Goal: Task Accomplishment & Management: Complete application form

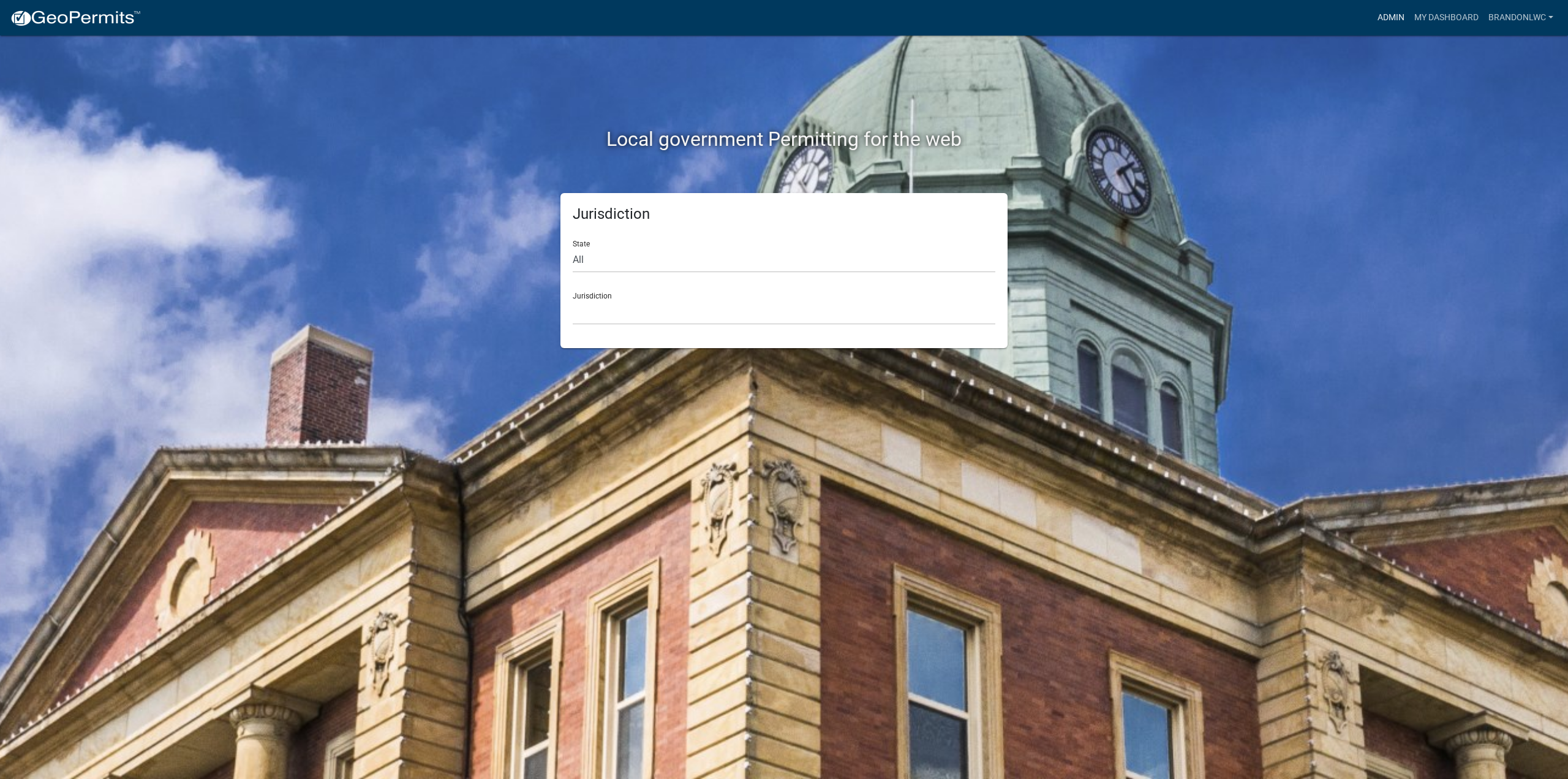
click at [1397, 19] on link "Admin" at bounding box center [1391, 18] width 36 height 23
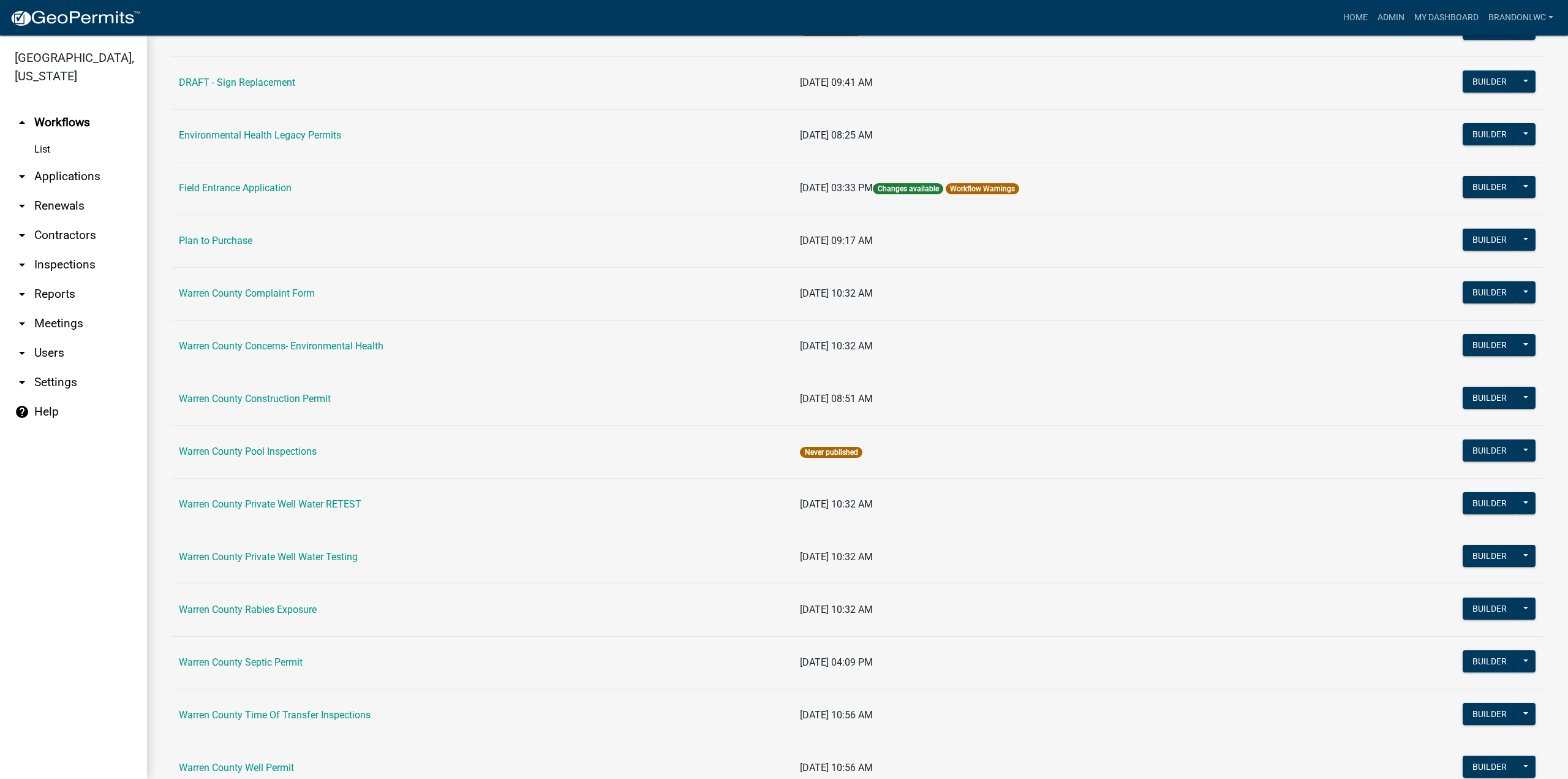
scroll to position [517, 0]
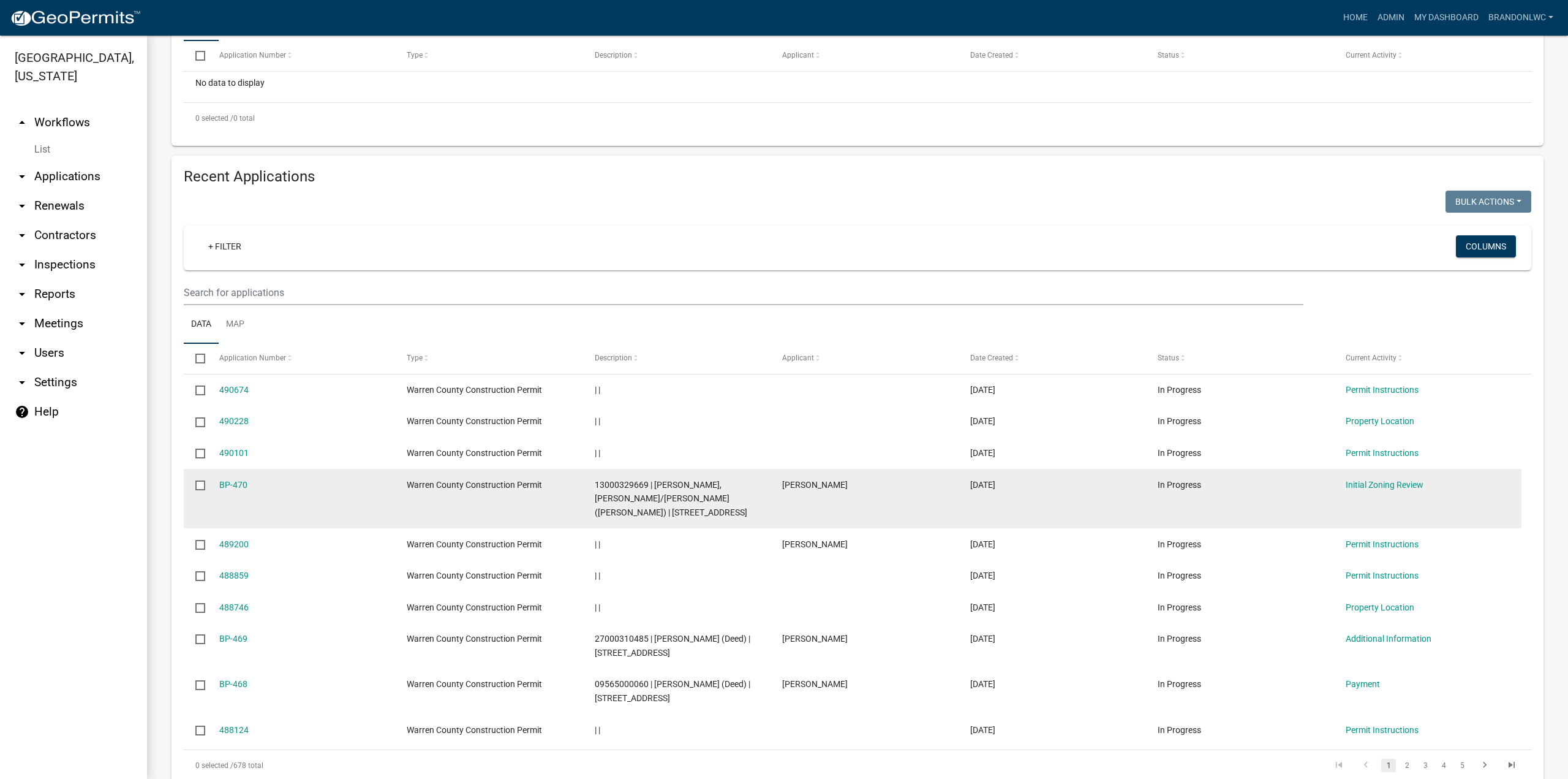
scroll to position [306, 0]
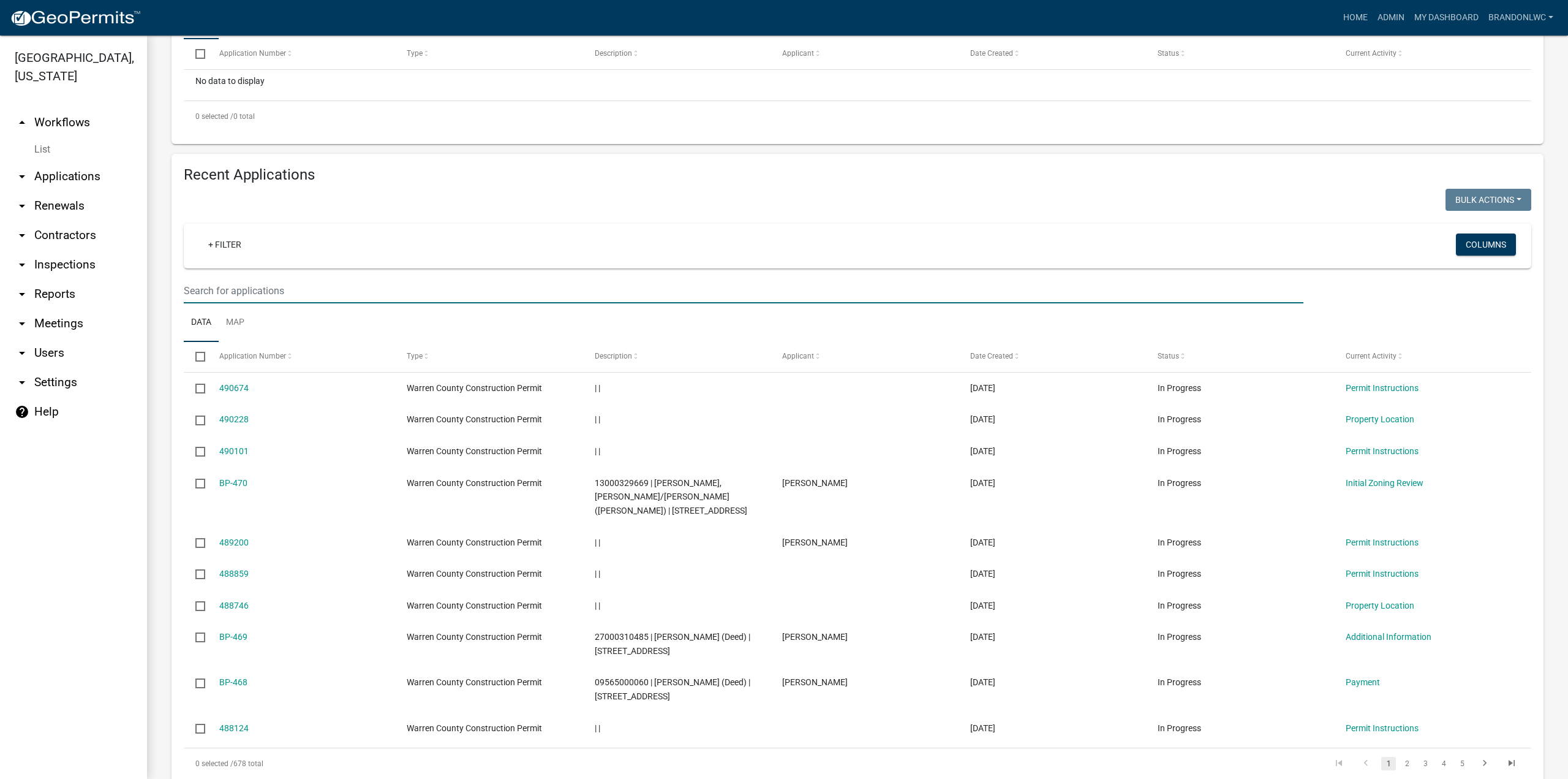
click at [239, 303] on input "text" at bounding box center [743, 290] width 1120 height 25
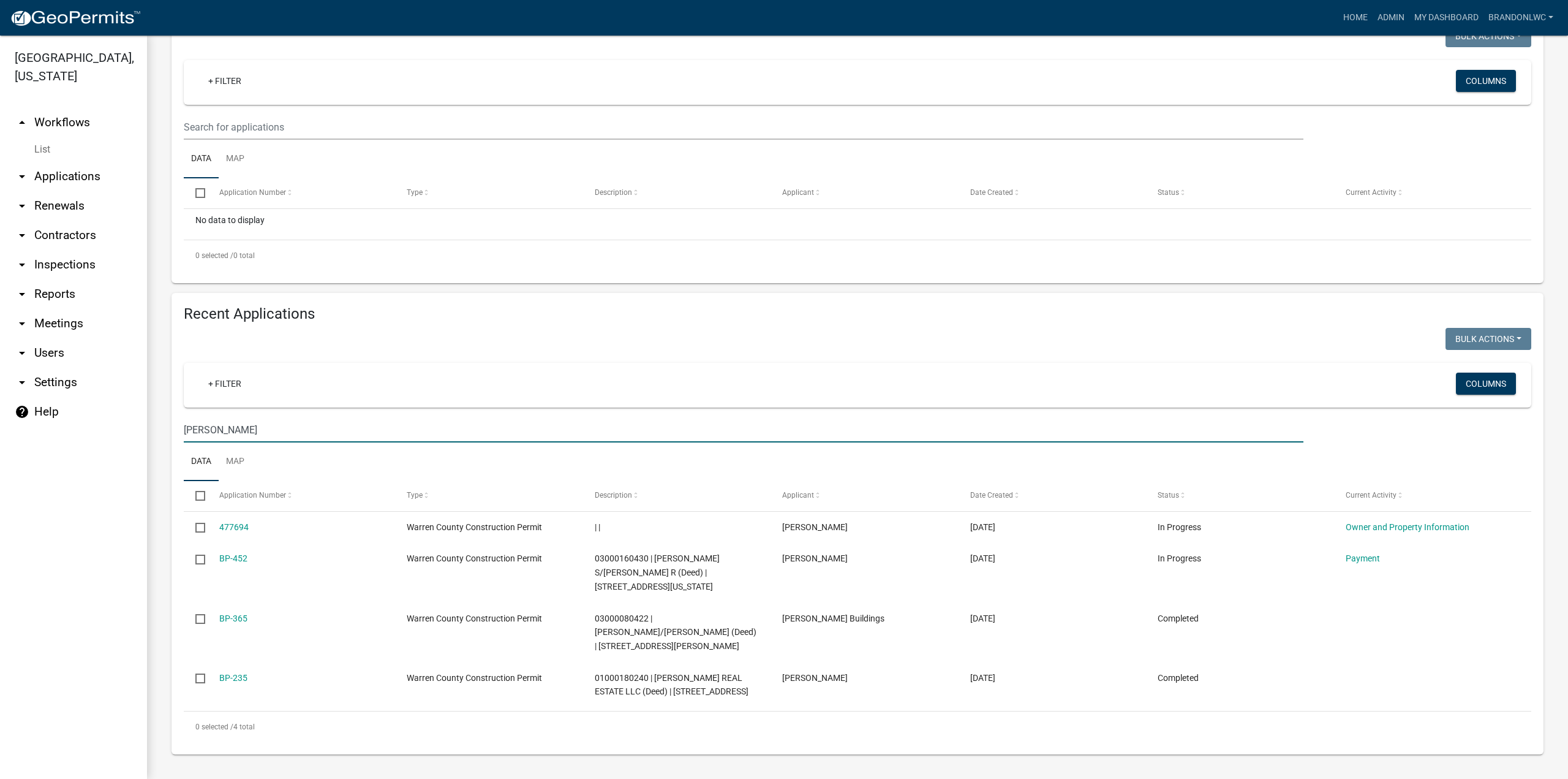
scroll to position [173, 0]
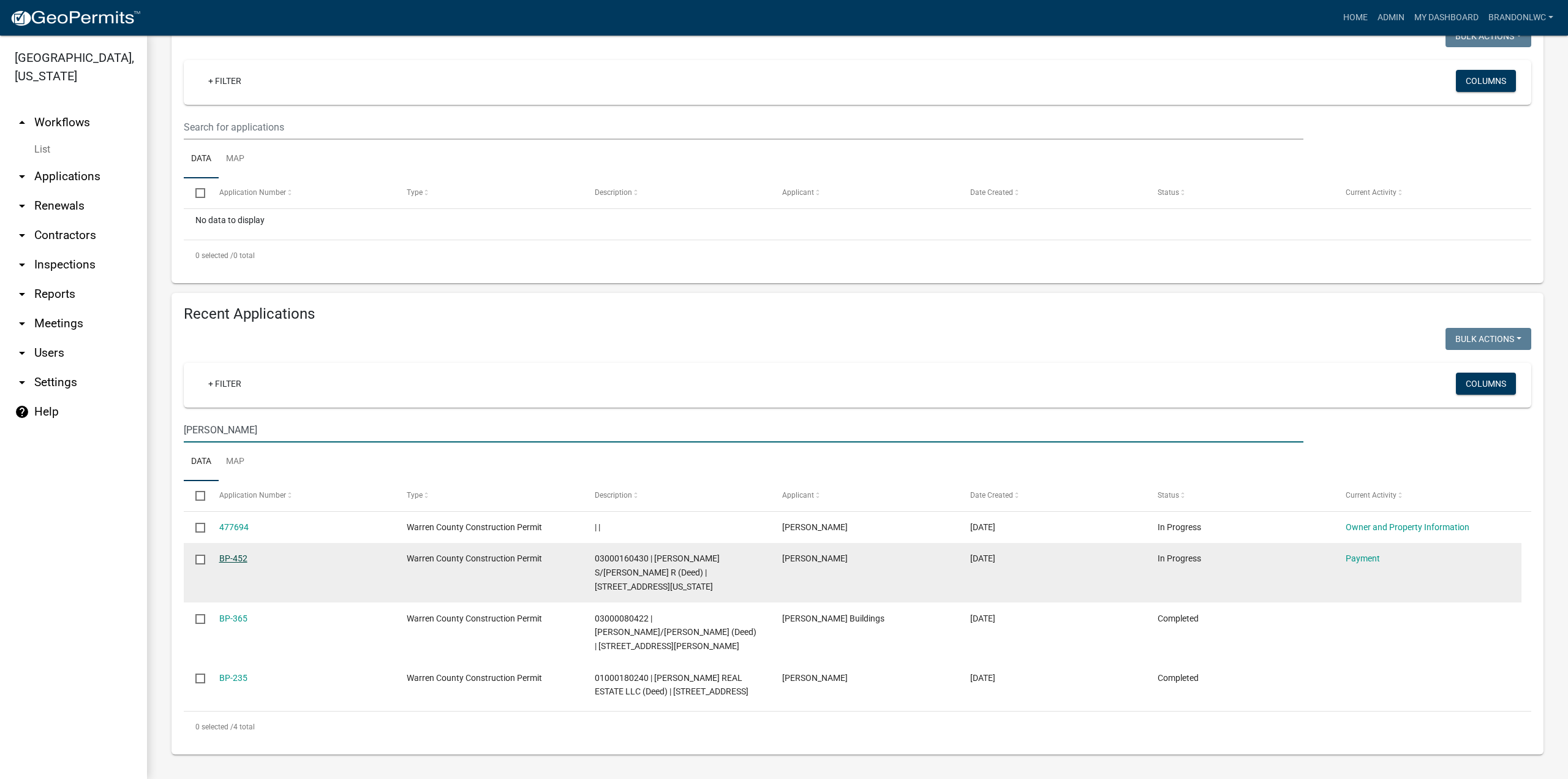
type input "[PERSON_NAME]"
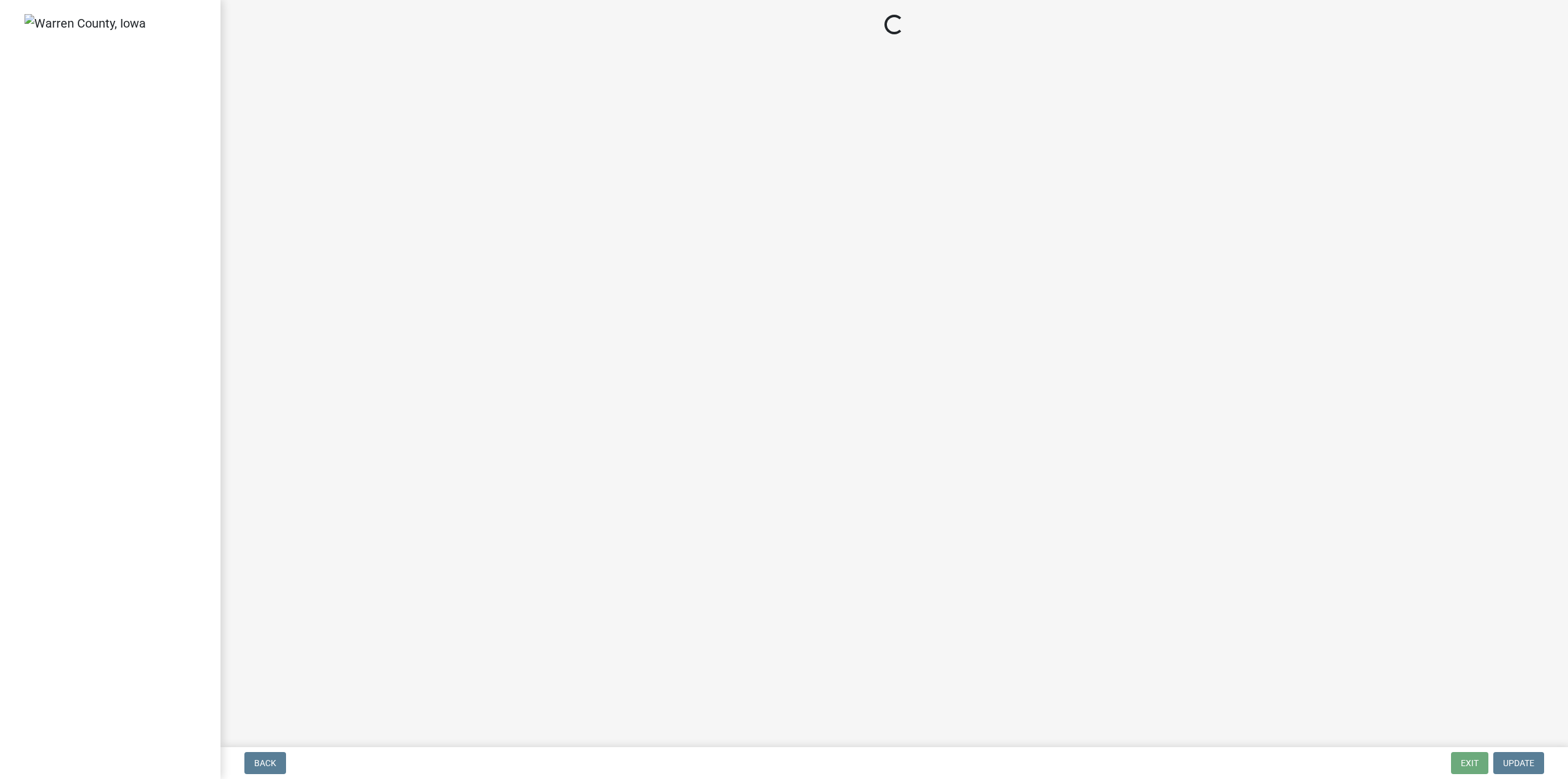
select select "3: 3"
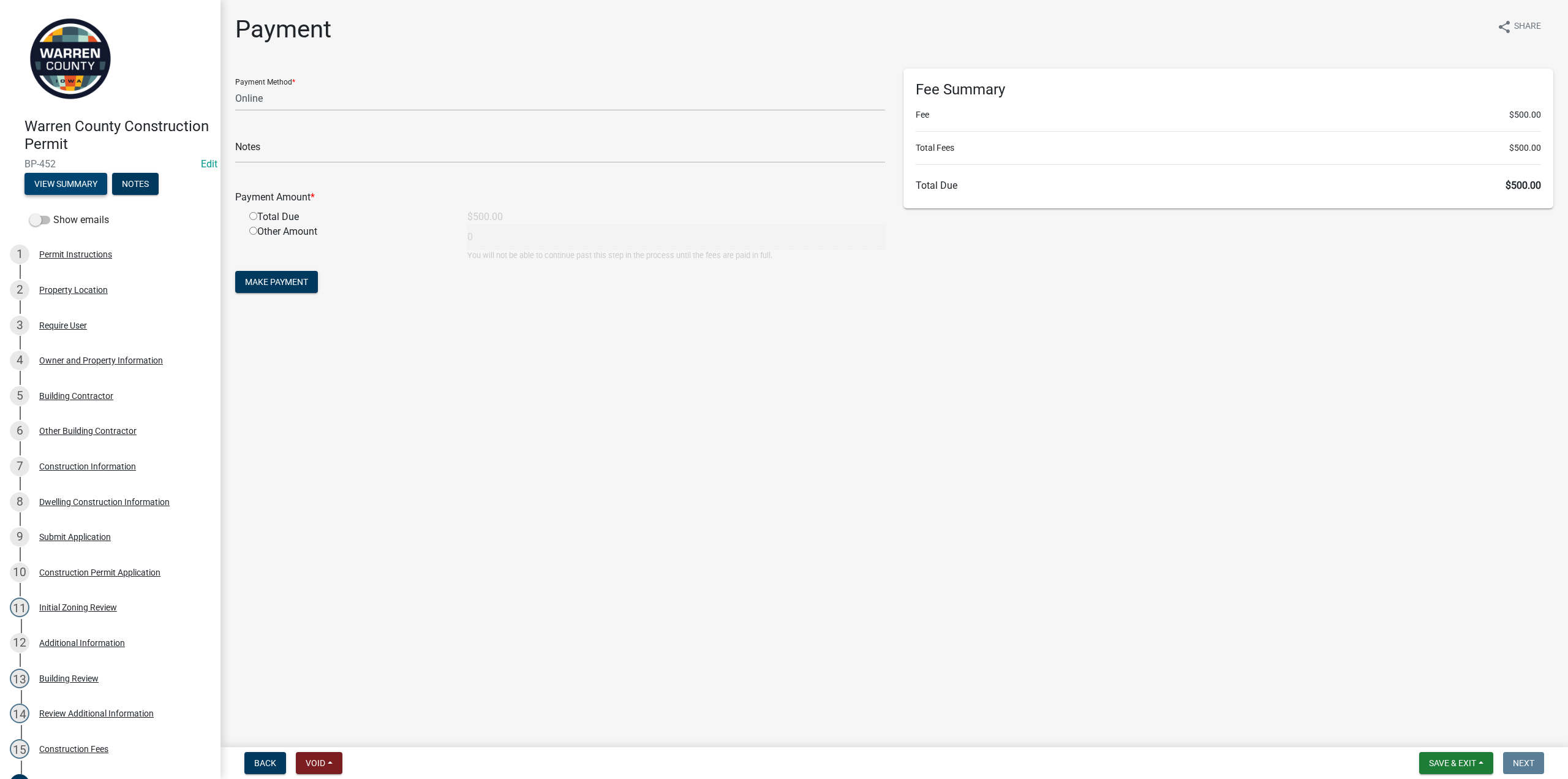
click at [79, 182] on button "View Summary" at bounding box center [66, 184] width 83 height 22
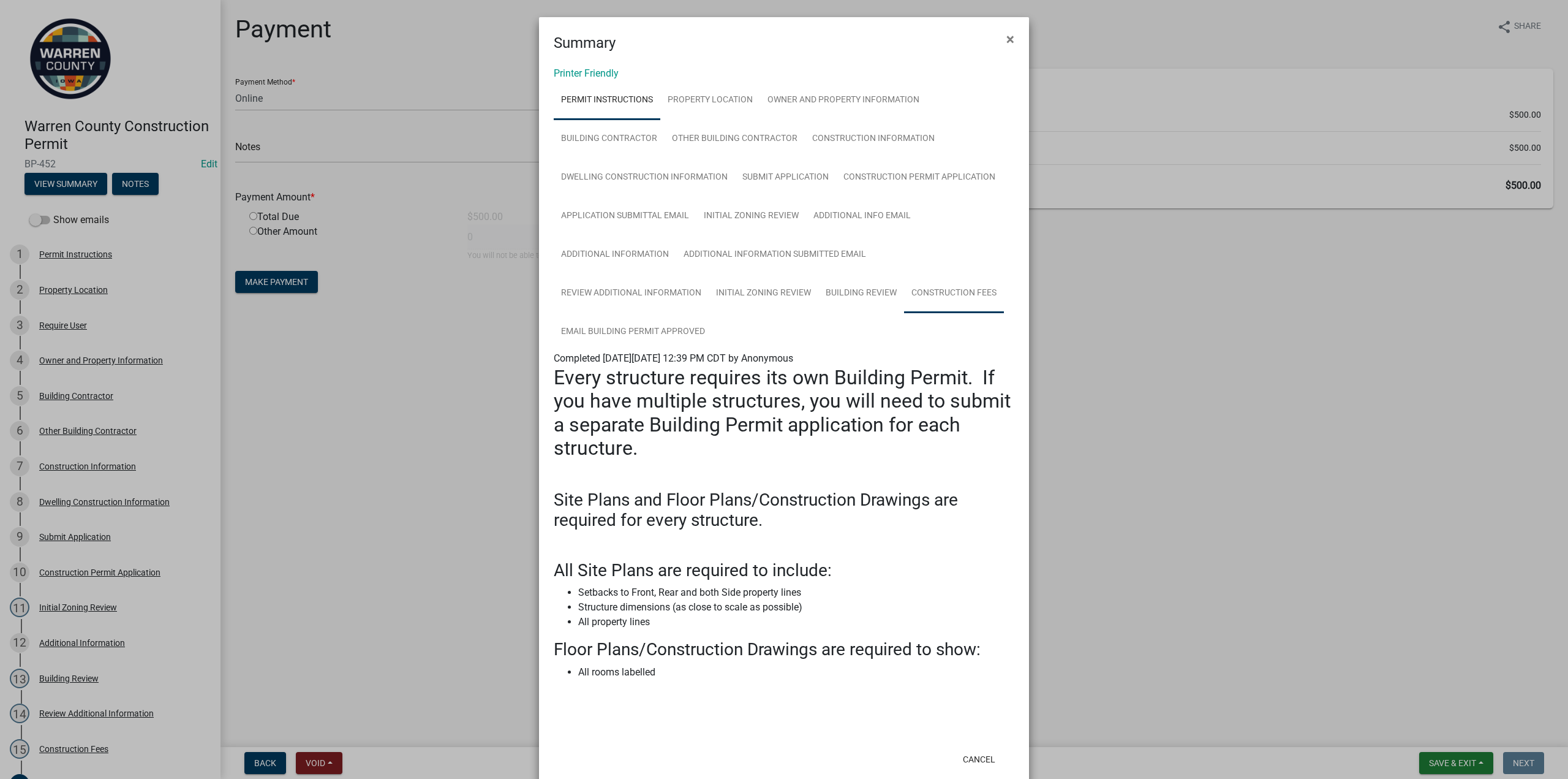
click at [955, 292] on link "Construction Fees" at bounding box center [954, 294] width 100 height 39
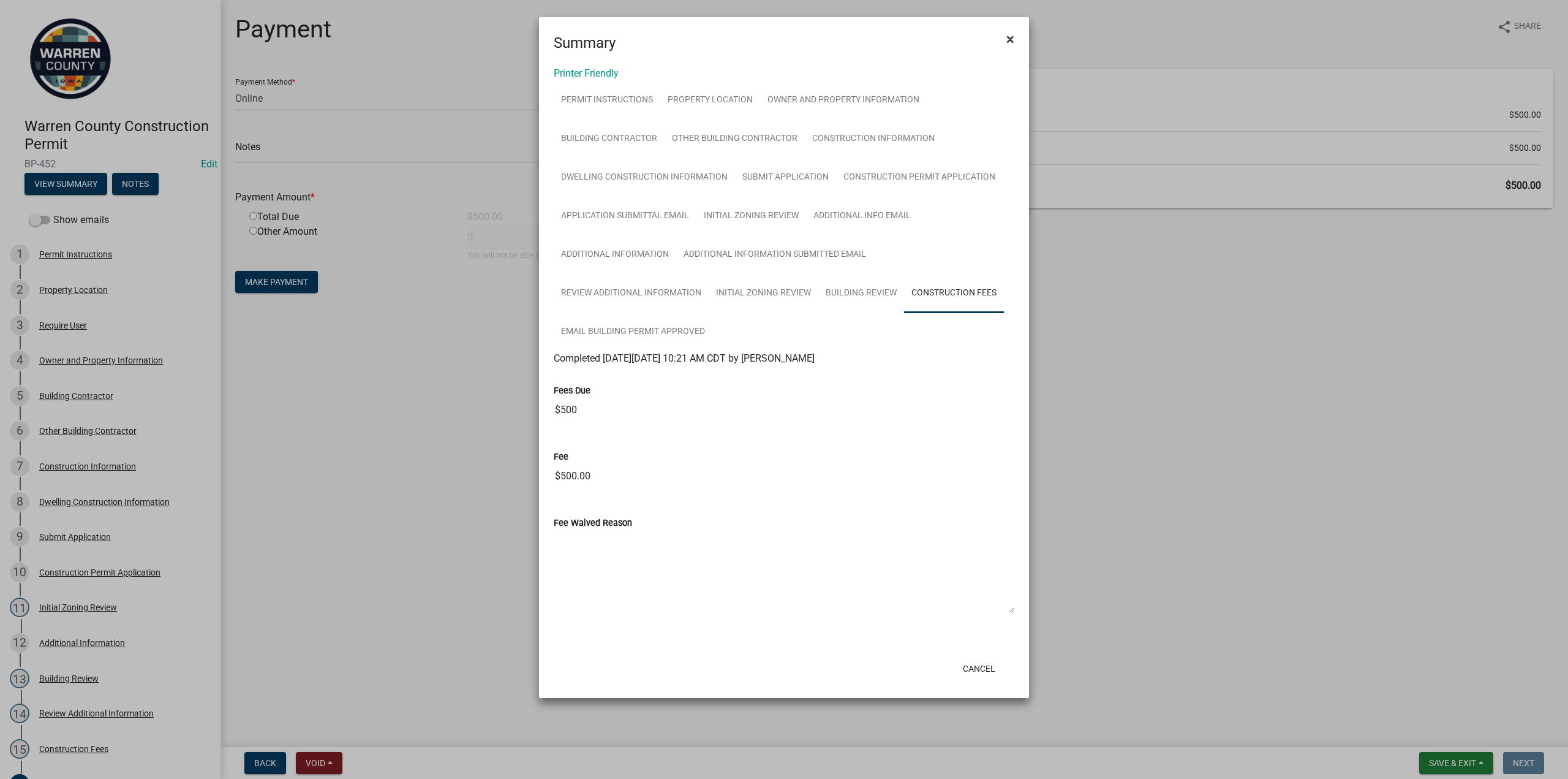
click at [1018, 40] on button "×" at bounding box center [1011, 39] width 28 height 35
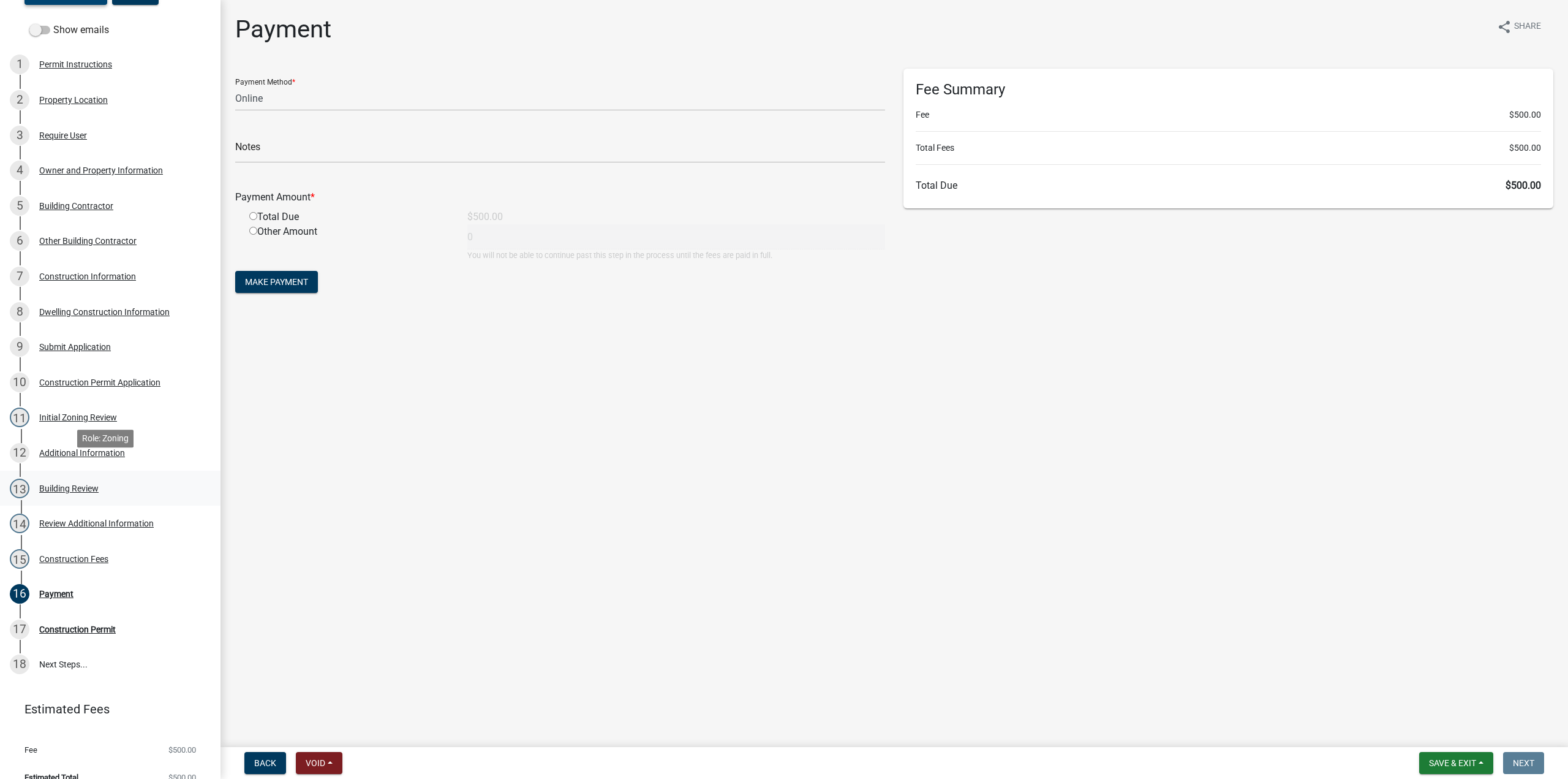
scroll to position [207, 0]
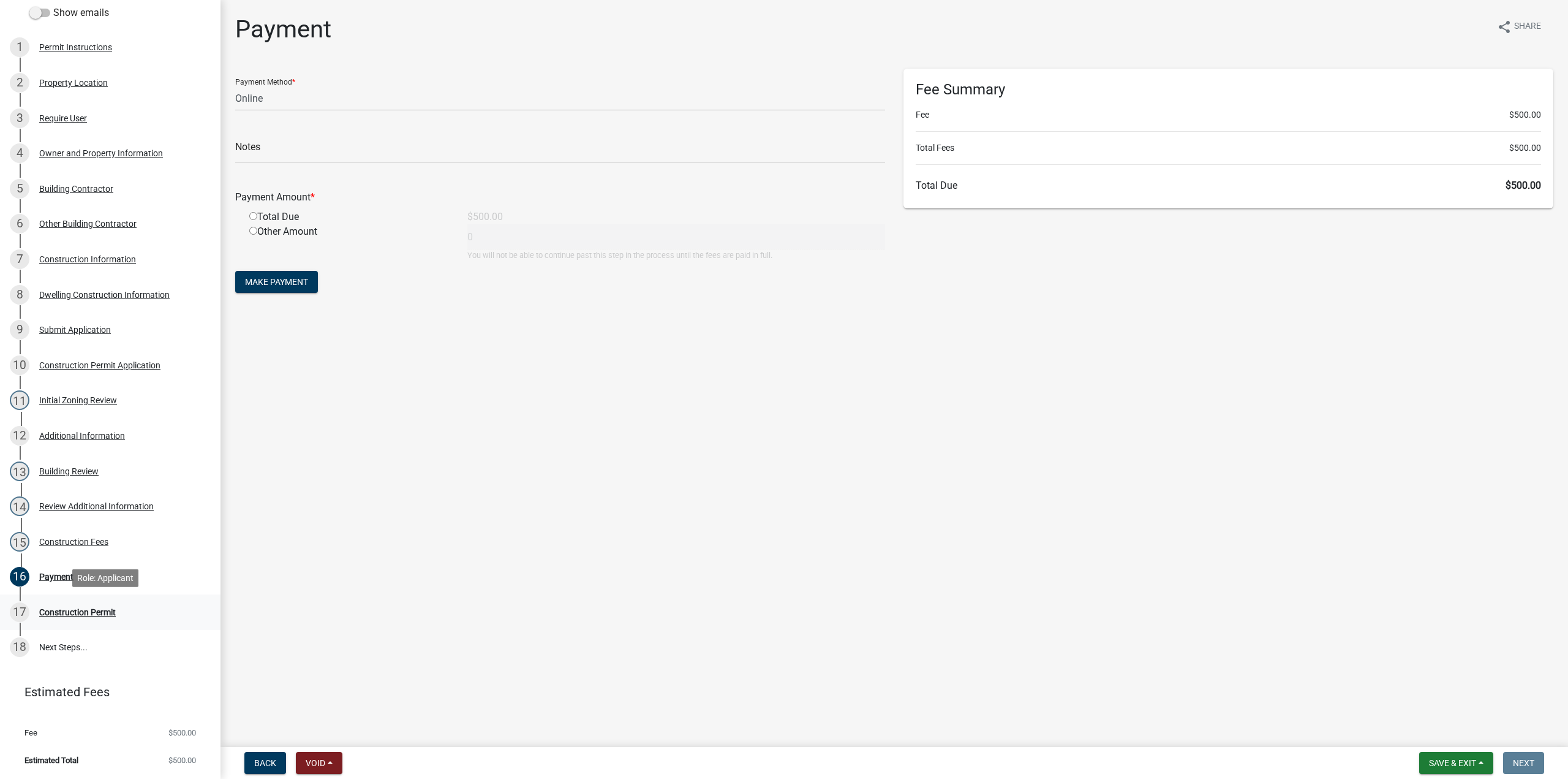
click at [86, 615] on div "Construction Permit" at bounding box center [77, 612] width 77 height 9
click at [89, 512] on div "14 Review Additional Information" at bounding box center [106, 506] width 191 height 19
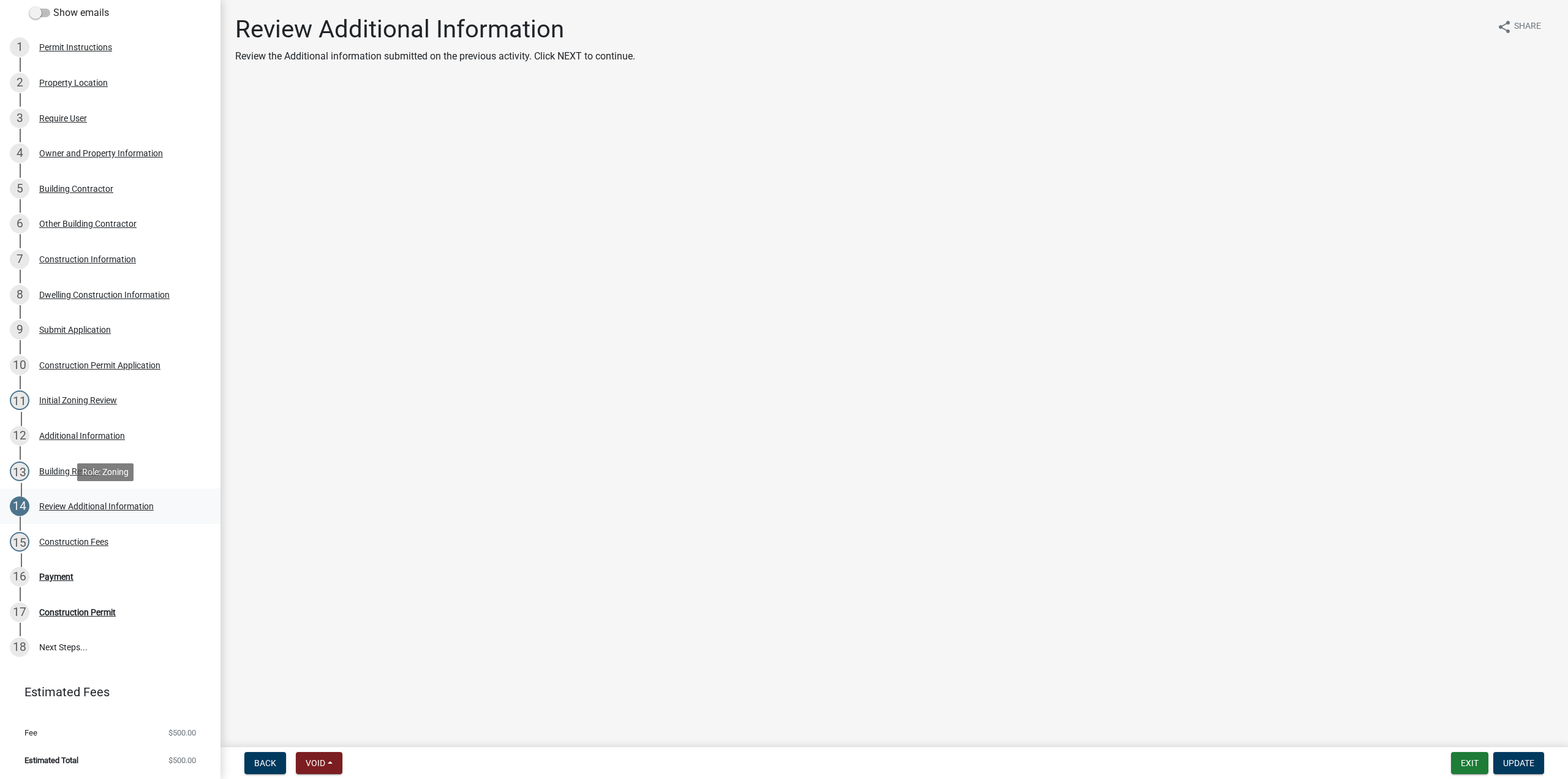
click at [88, 504] on div "Review Additional Information" at bounding box center [96, 506] width 114 height 9
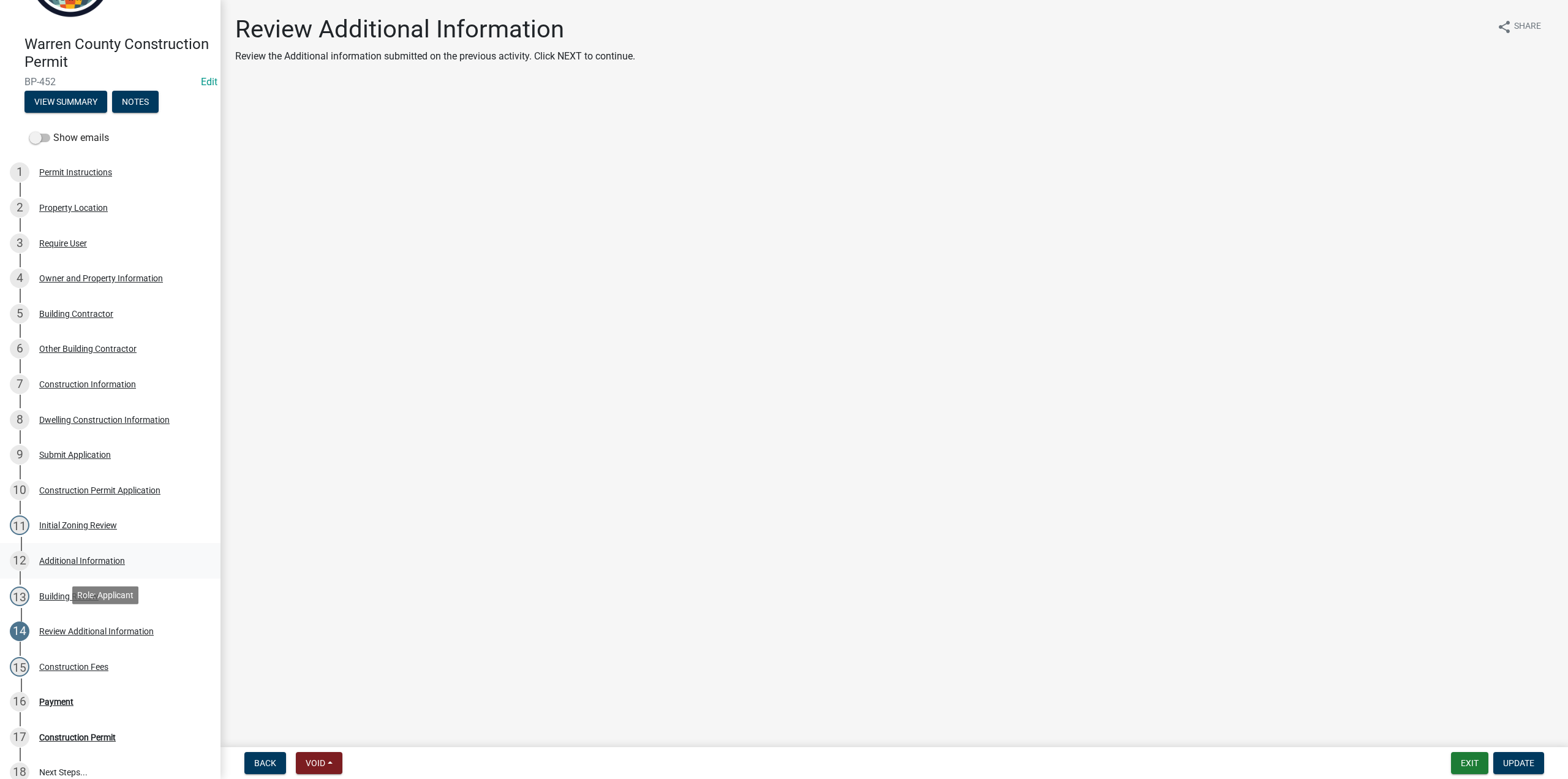
scroll to position [0, 0]
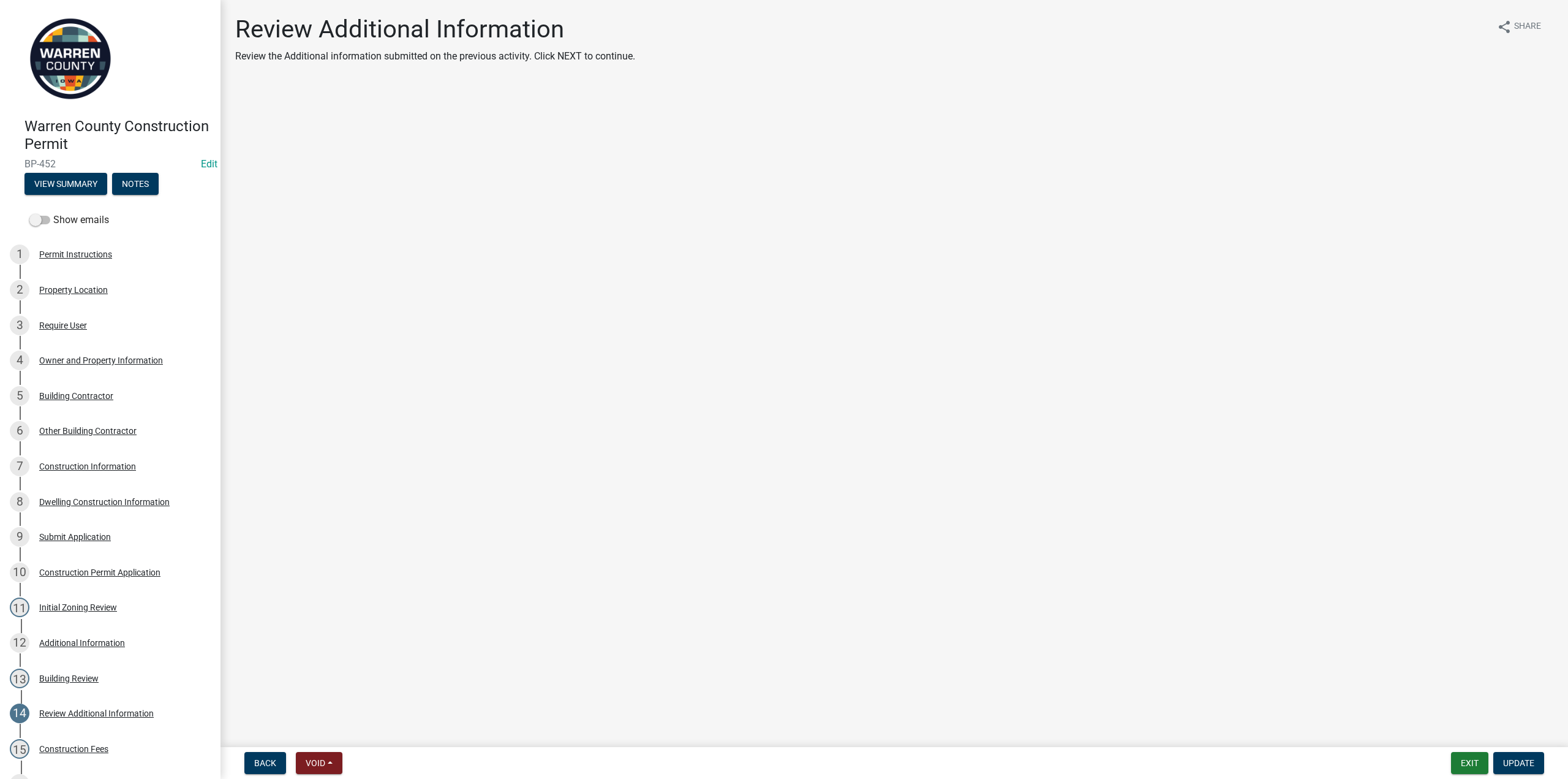
click at [84, 172] on div "Warren County Construction Permit BP-452 Edit View Summary Notes" at bounding box center [111, 153] width 201 height 90
click at [84, 181] on button "View Summary" at bounding box center [66, 184] width 83 height 22
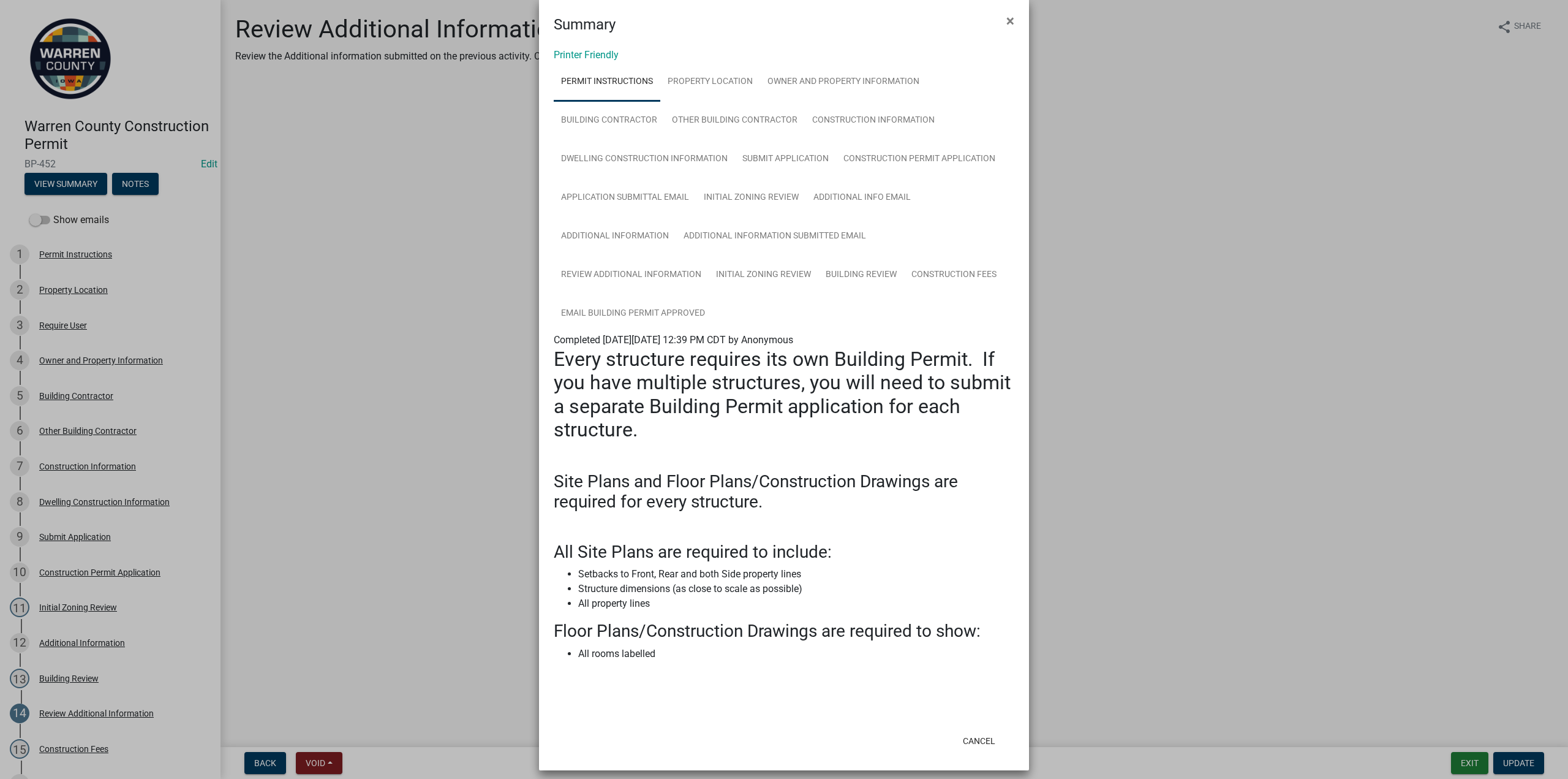
scroll to position [28, 0]
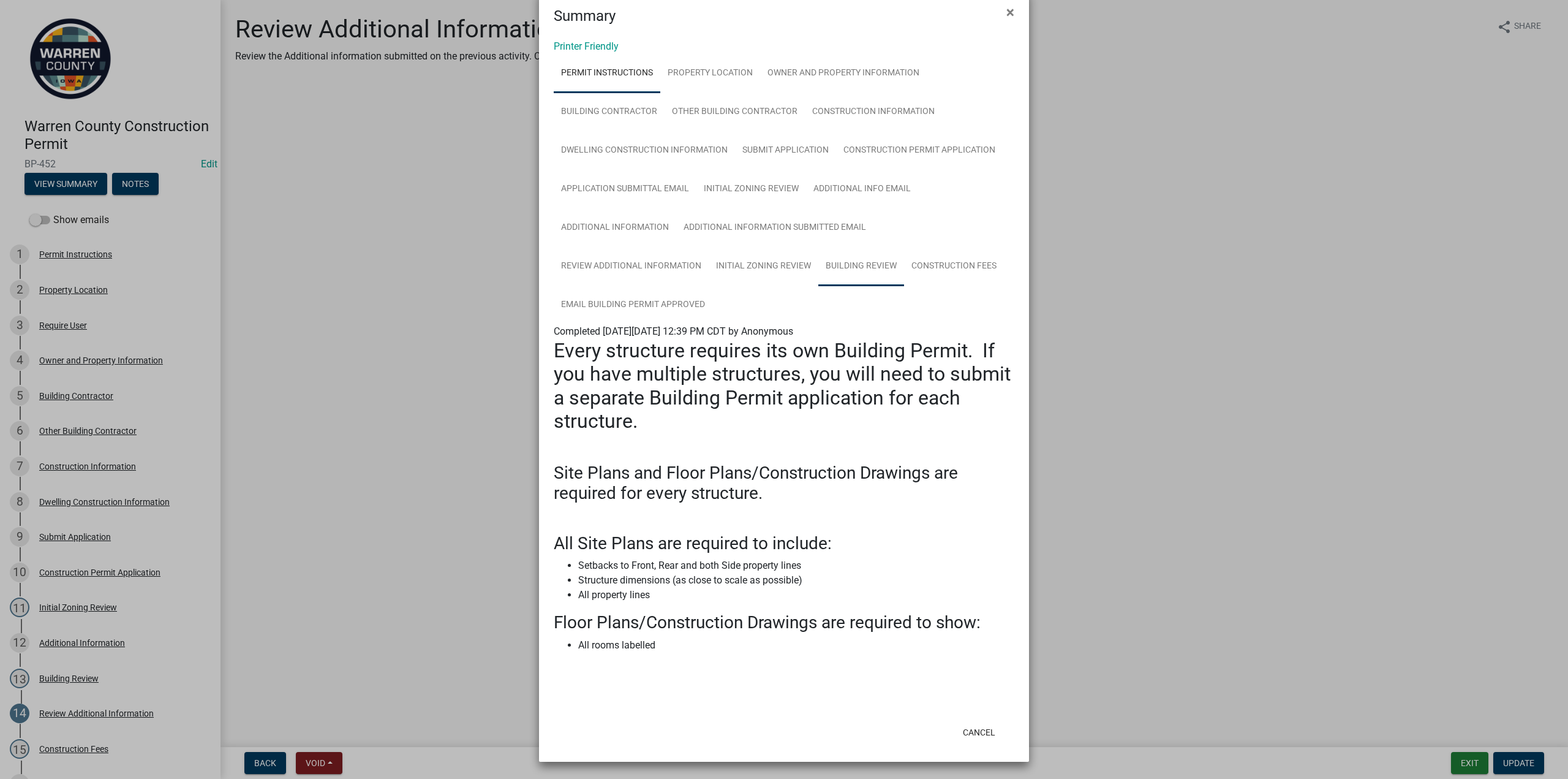
click at [840, 265] on link "Building Review" at bounding box center [861, 267] width 85 height 39
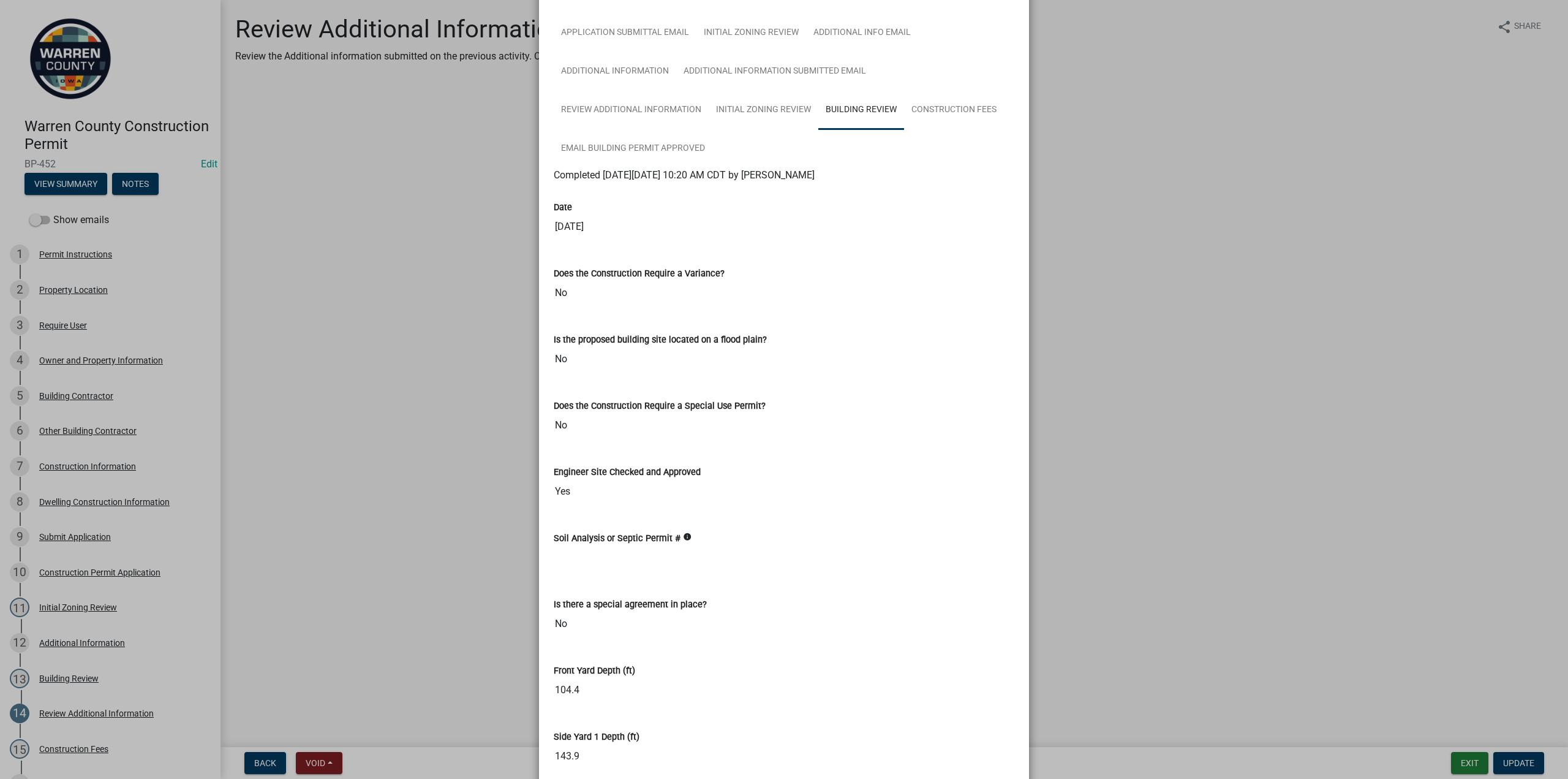
scroll to position [101, 0]
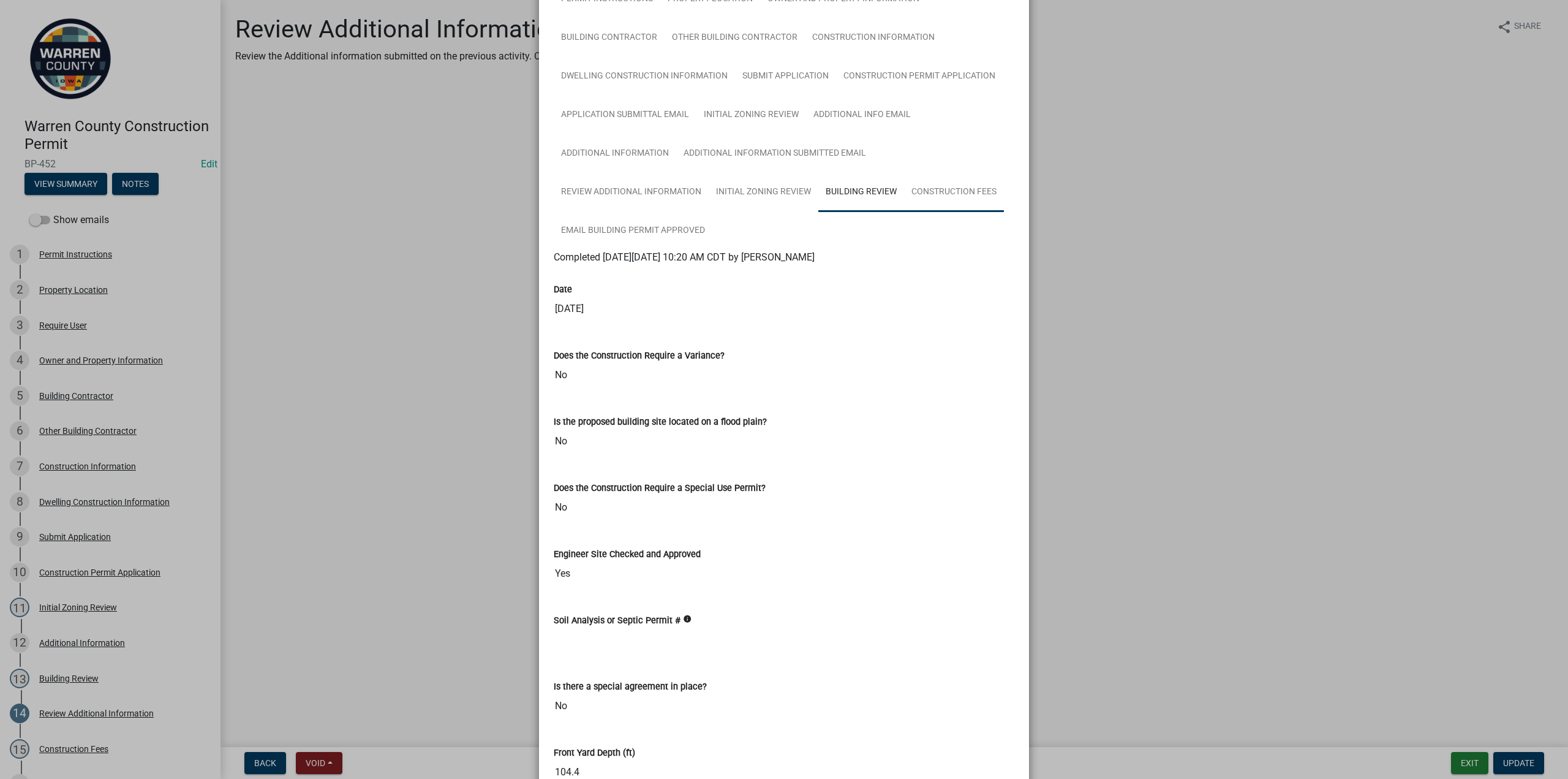
click at [931, 198] on link "Construction Fees" at bounding box center [954, 192] width 100 height 39
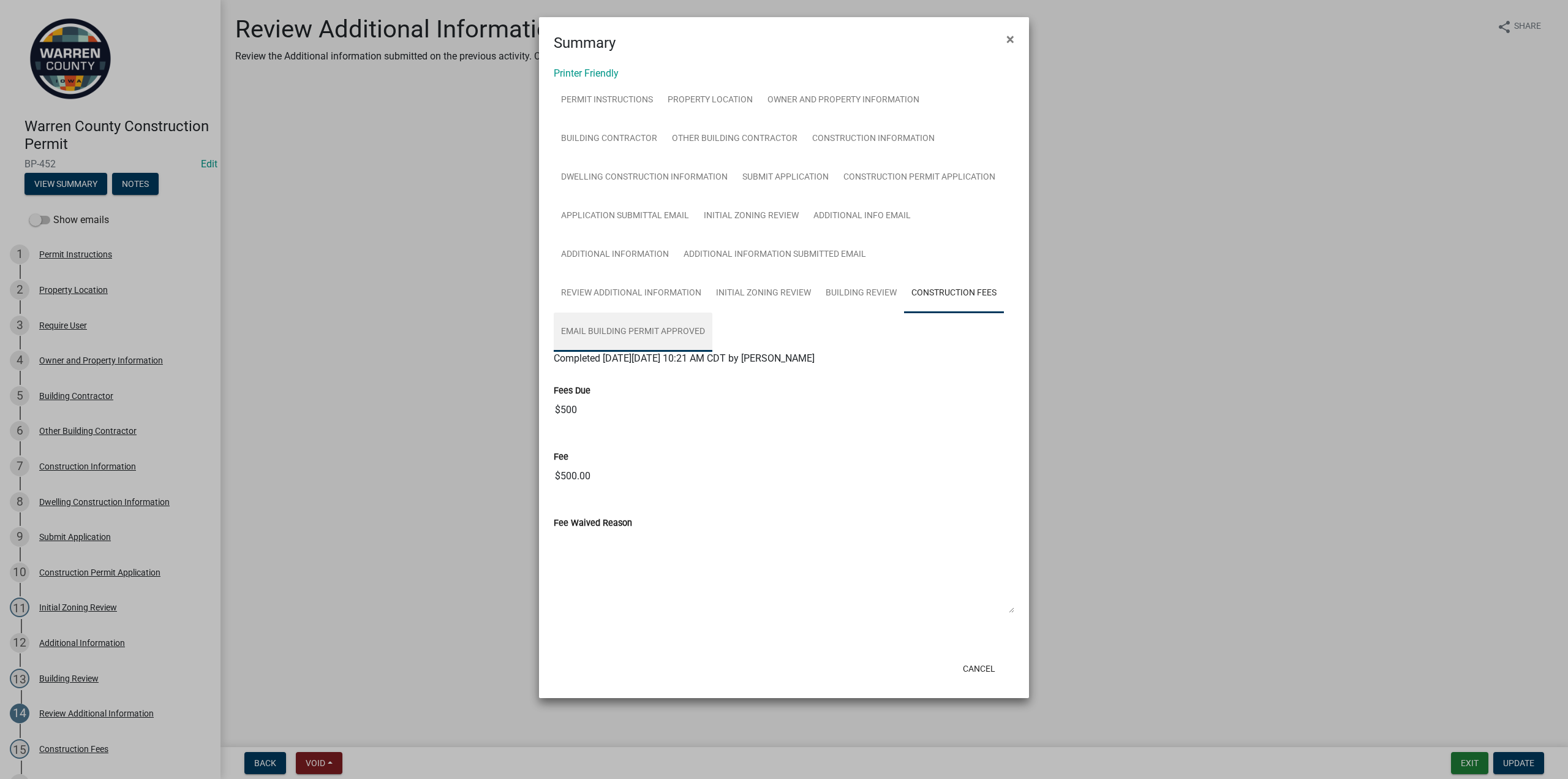
click at [639, 331] on link "Email Building Permit Approved" at bounding box center [633, 332] width 158 height 39
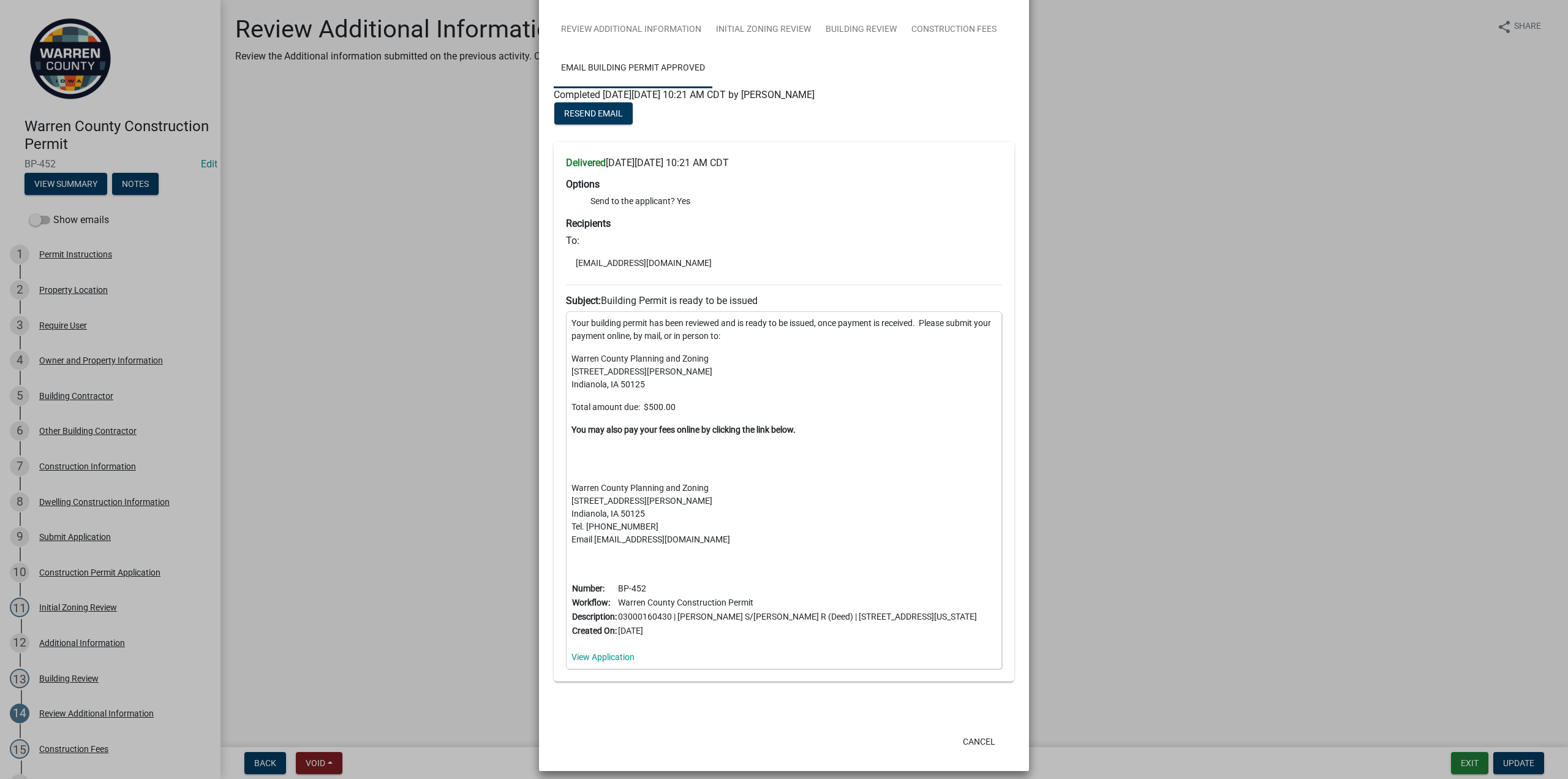
scroll to position [273, 0]
